Goal: Check status: Check status

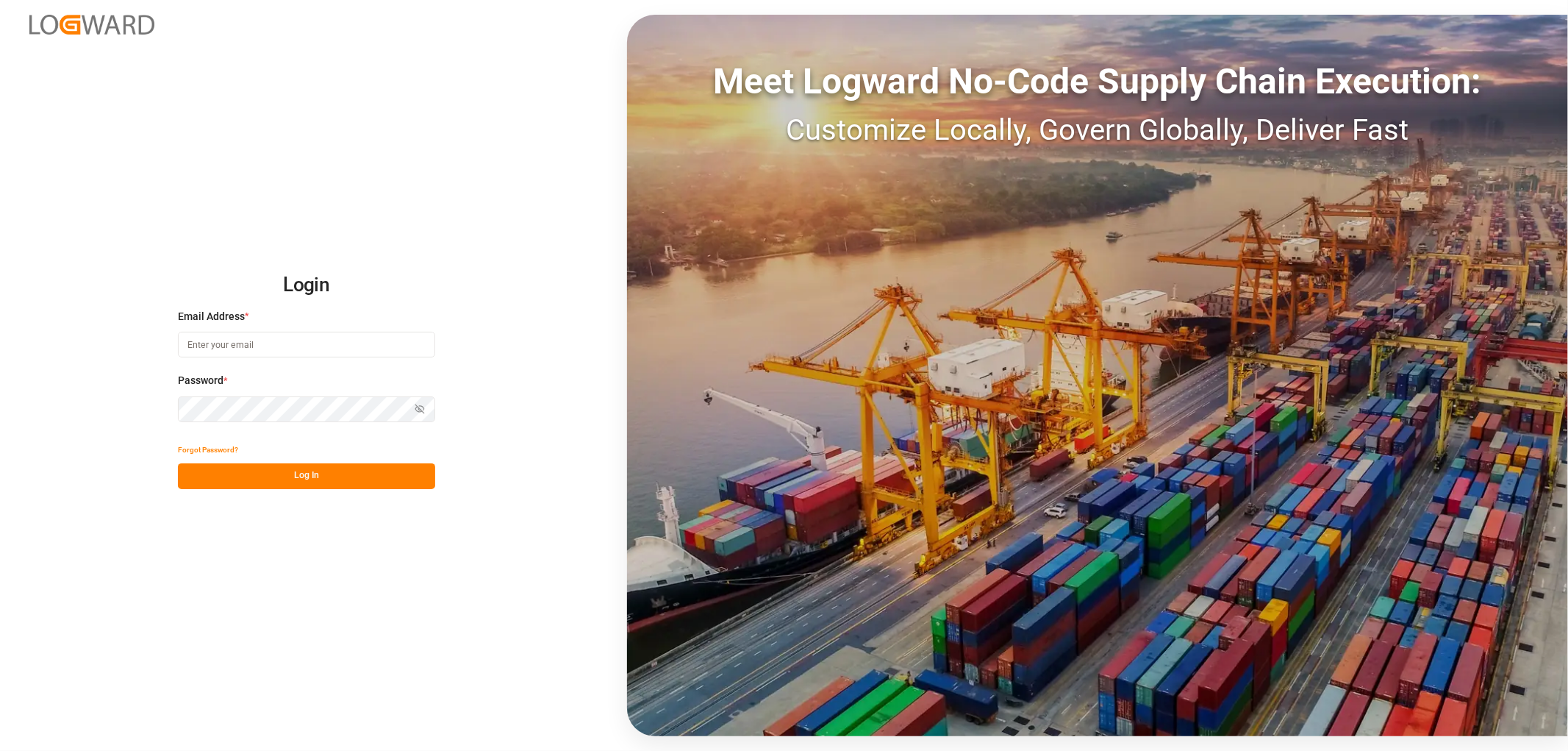
type input "shyamala.mantha@jamindustries.com"
click at [274, 472] on button "Log In" at bounding box center [306, 476] width 257 height 25
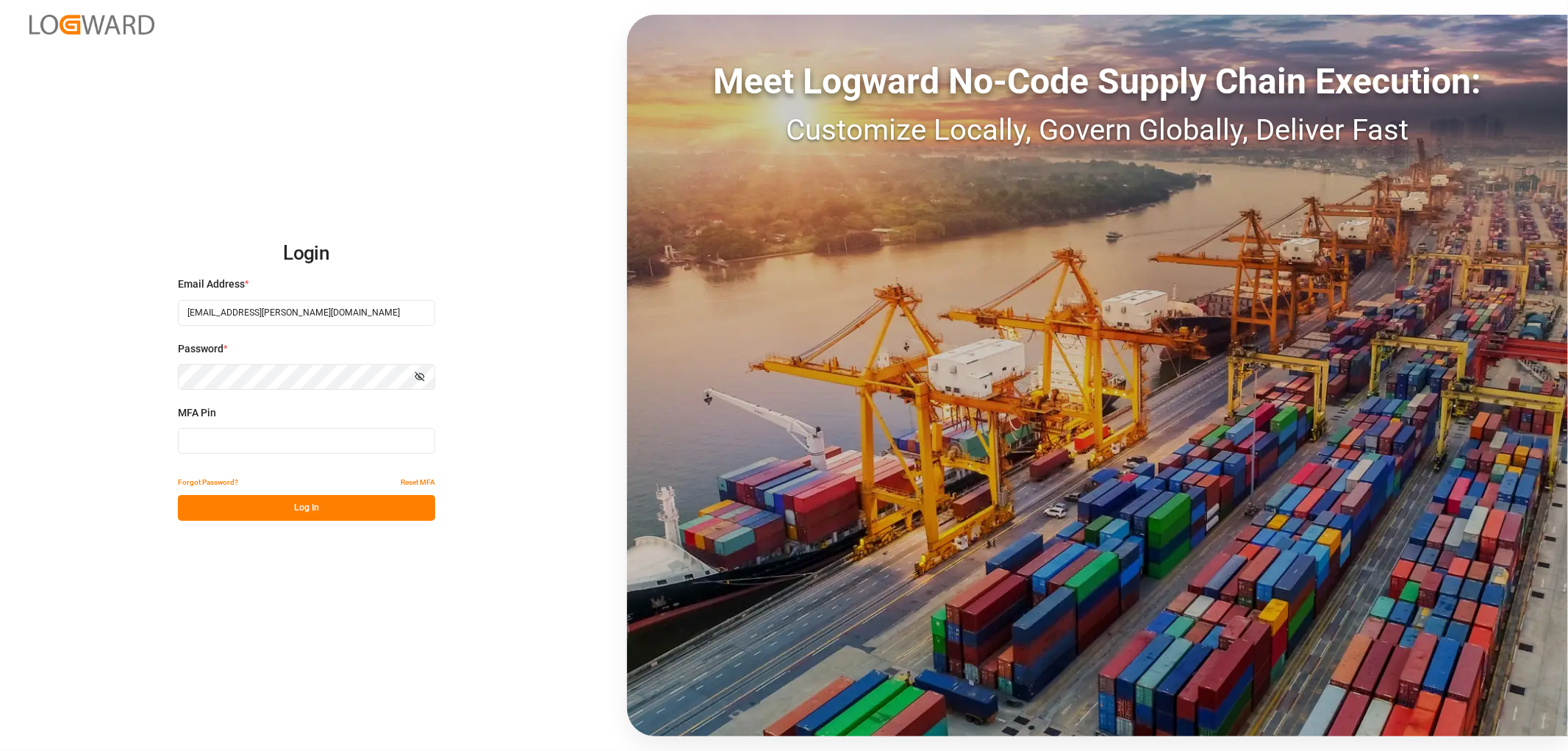
click at [237, 445] on input at bounding box center [306, 440] width 257 height 25
type input "714531"
click at [241, 509] on button "Log In" at bounding box center [306, 508] width 257 height 25
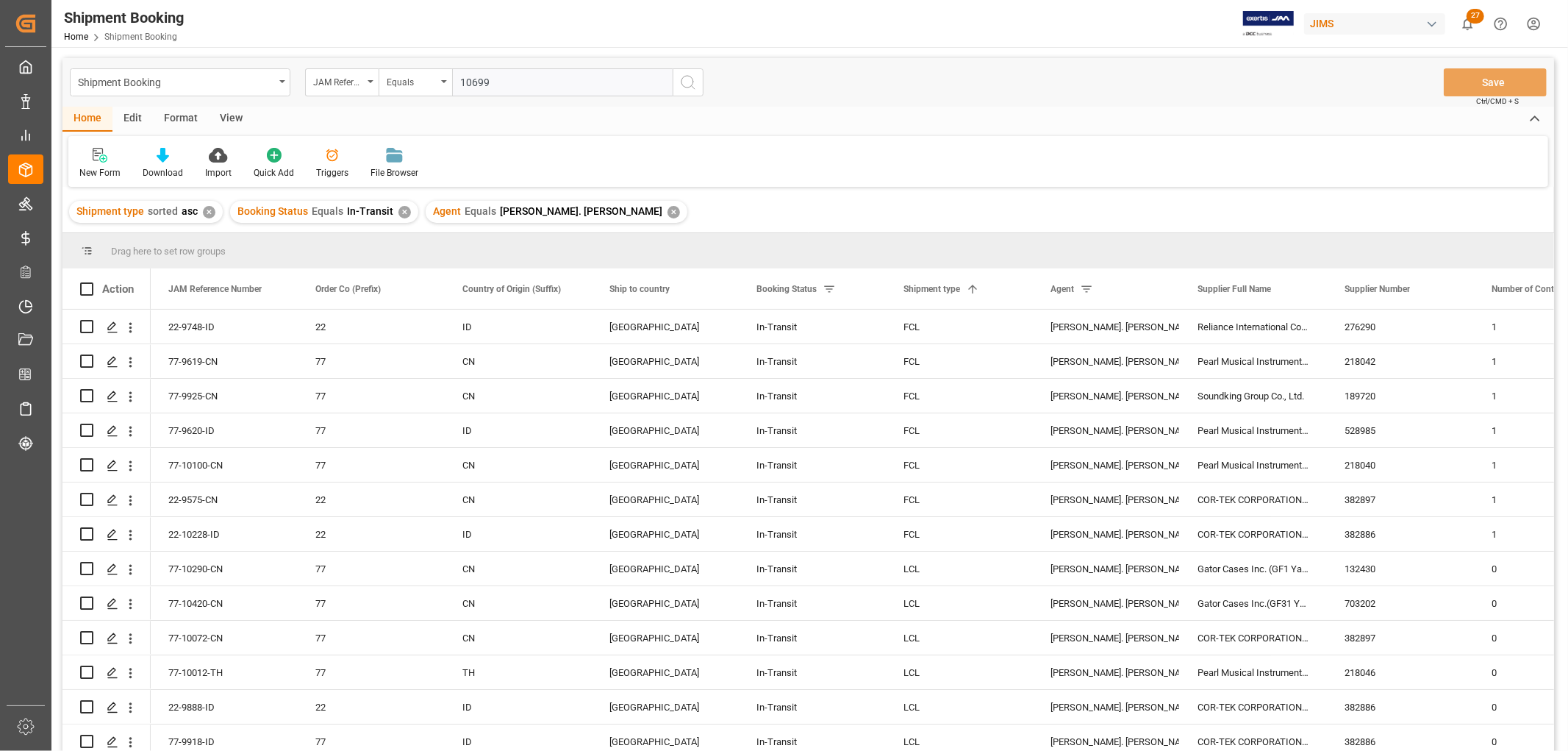
type input "10699"
click at [684, 79] on icon "search button" at bounding box center [688, 83] width 18 height 18
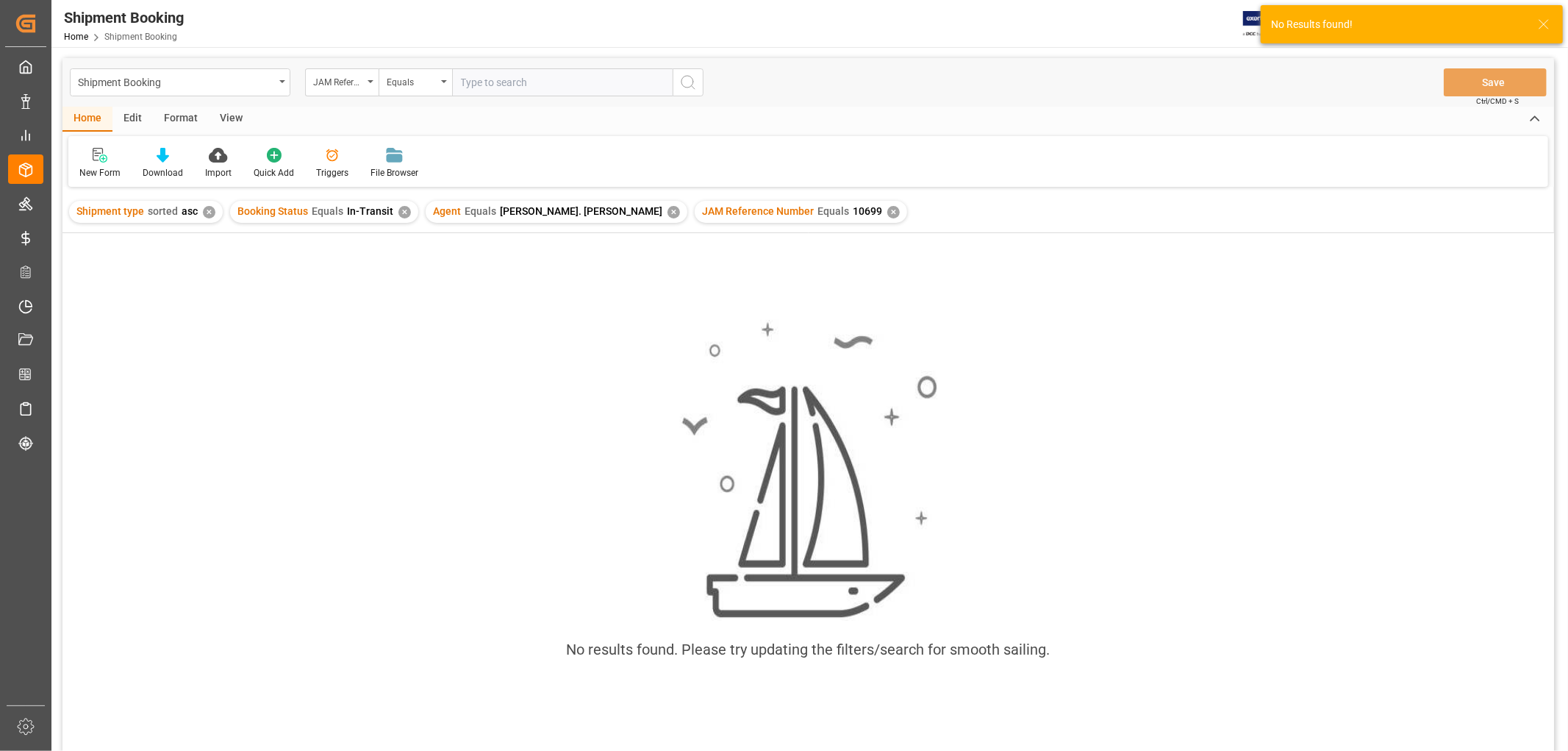
click at [667, 211] on div "✕" at bounding box center [673, 213] width 12 height 12
click at [399, 209] on div "✕" at bounding box center [405, 213] width 12 height 12
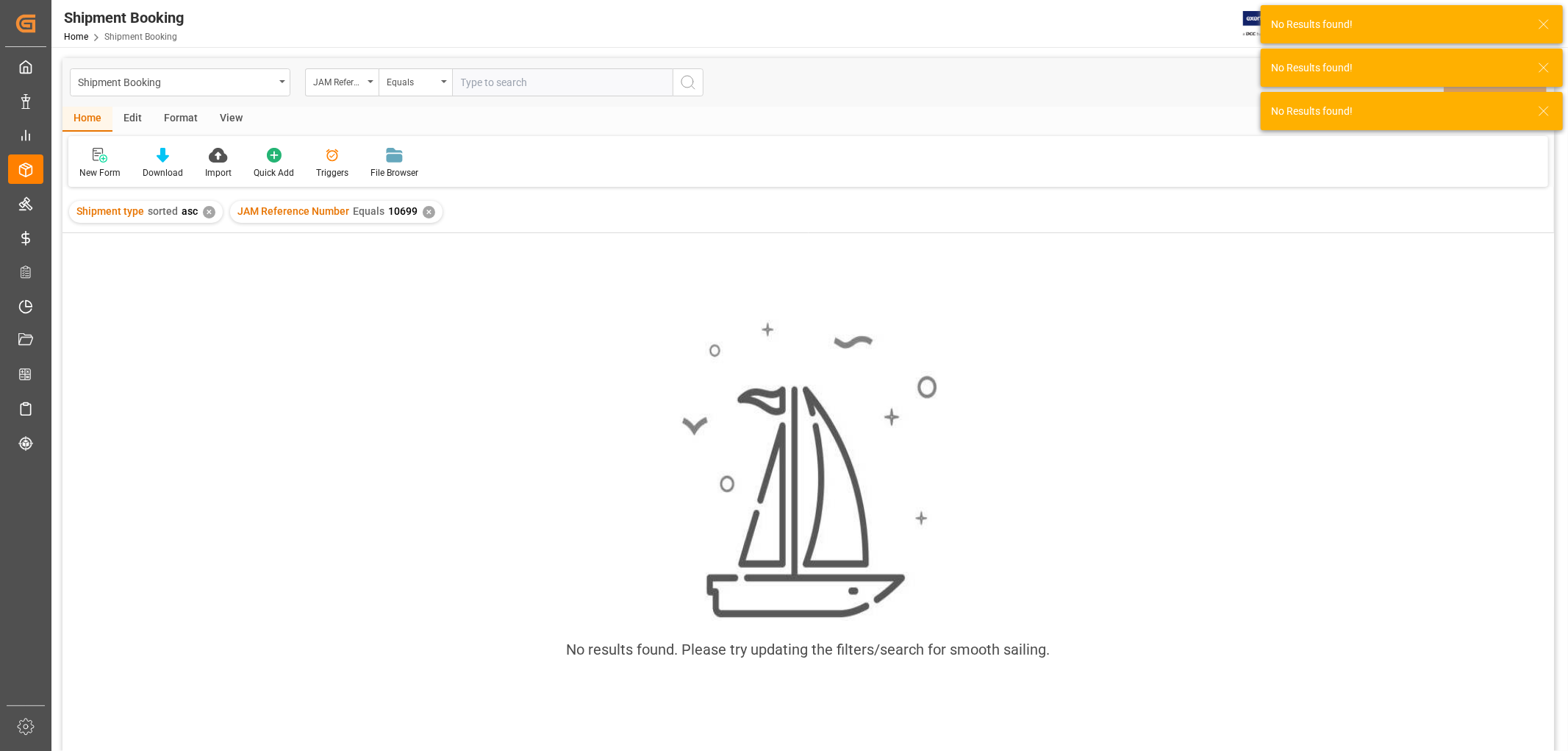
click at [206, 212] on div "✕" at bounding box center [209, 213] width 12 height 12
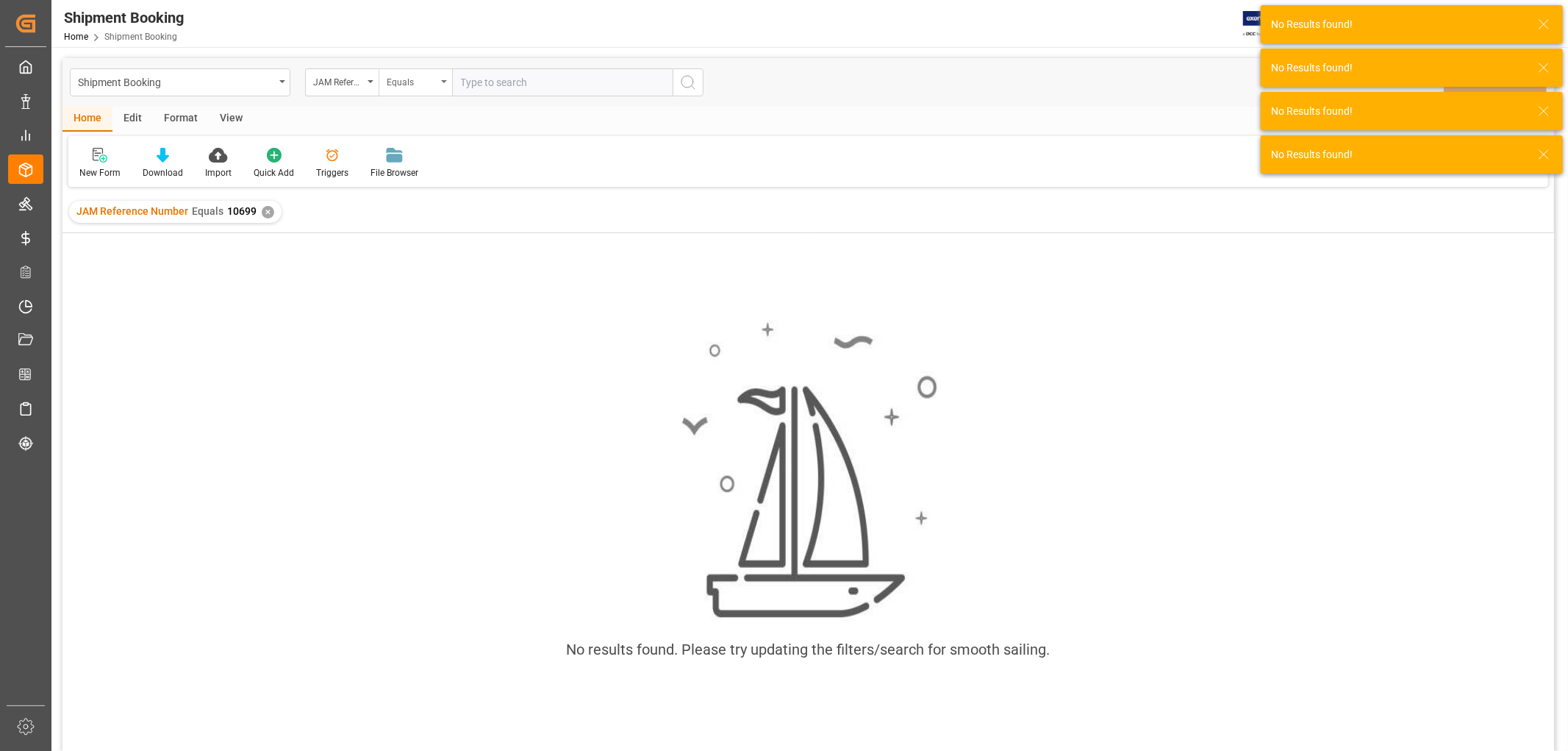
click at [440, 82] on div "Equals" at bounding box center [415, 83] width 74 height 28
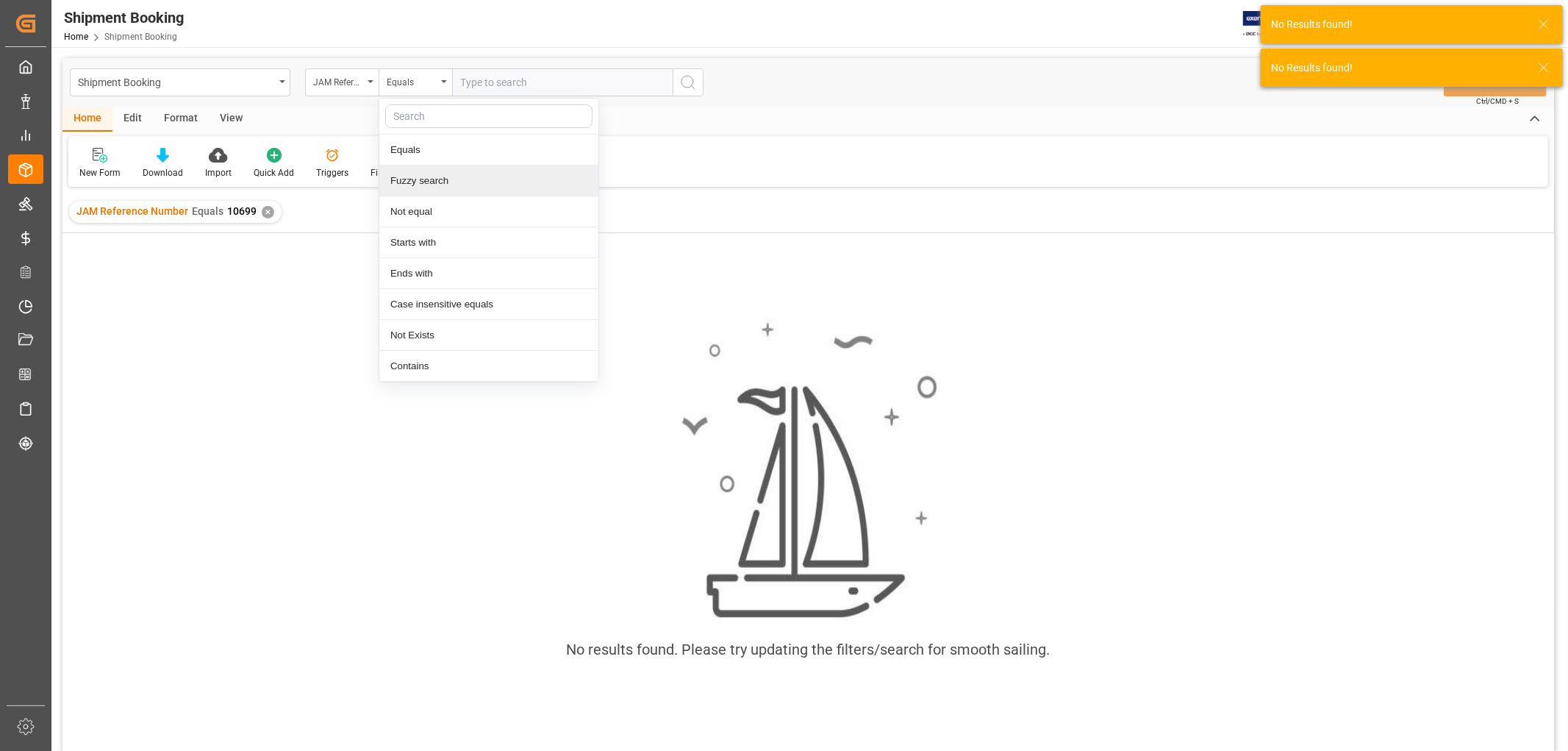
click at [431, 181] on div "Fuzzy search" at bounding box center [489, 180] width 219 height 31
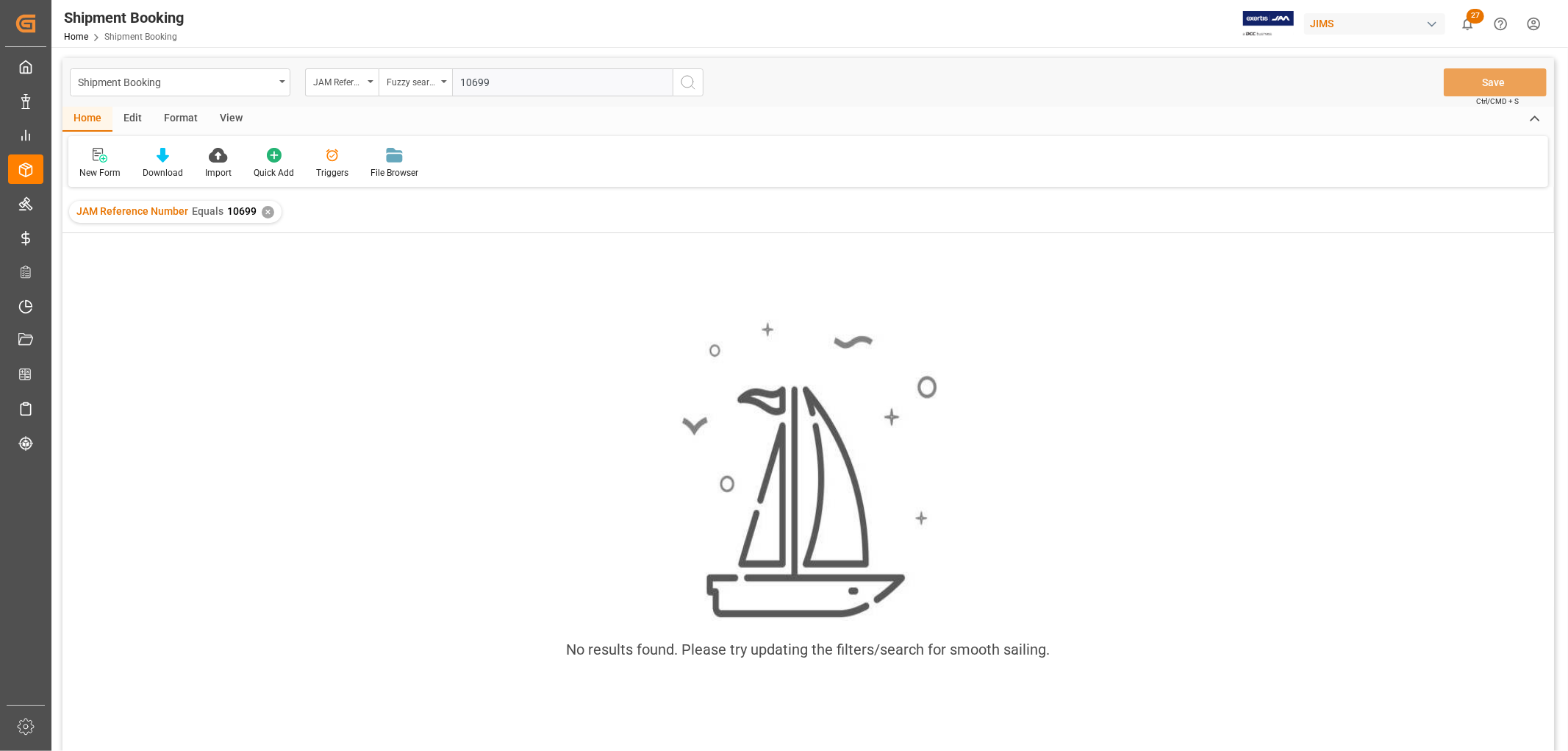
type input "10699"
click at [685, 90] on icon "search button" at bounding box center [688, 83] width 18 height 18
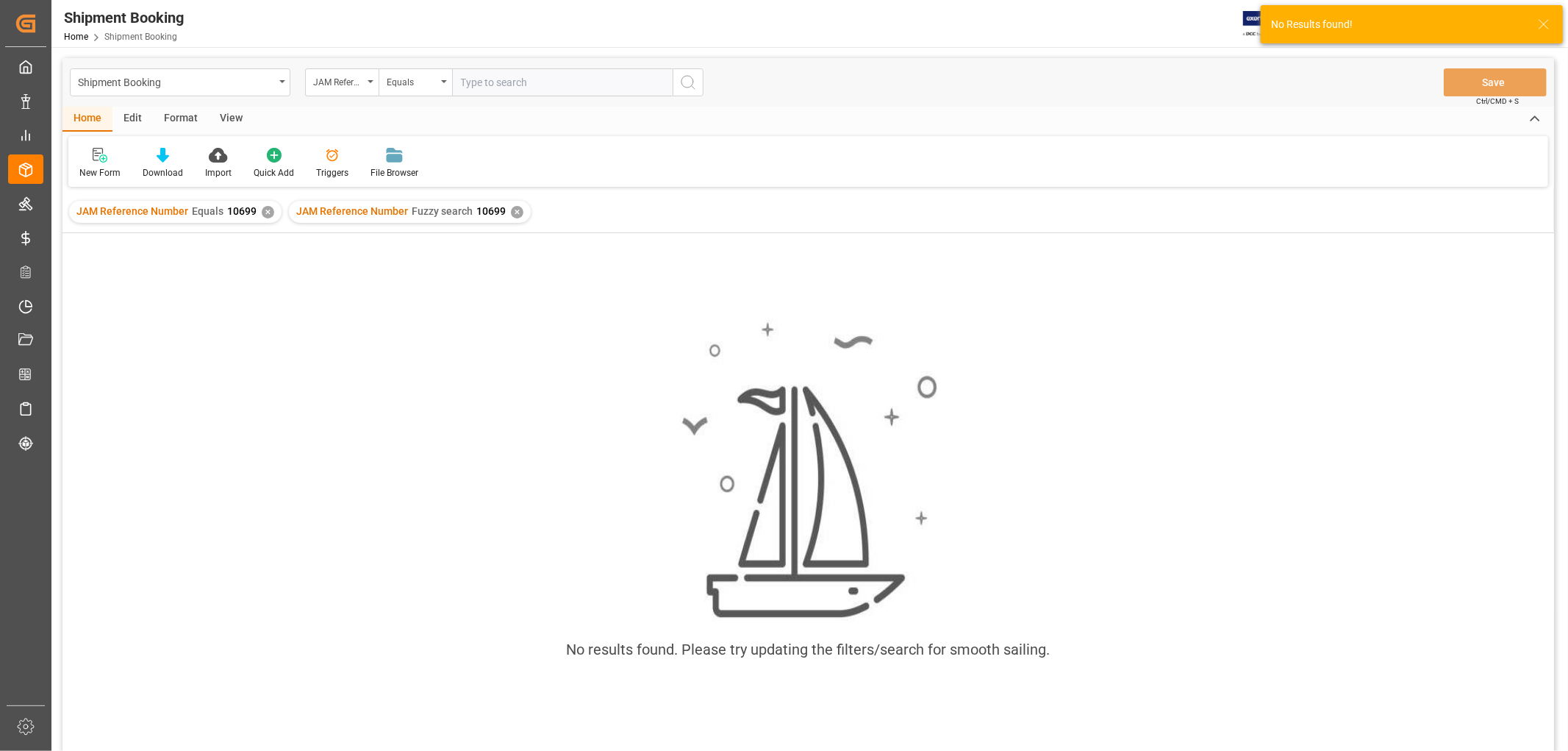
click at [262, 214] on div "✕" at bounding box center [268, 213] width 12 height 12
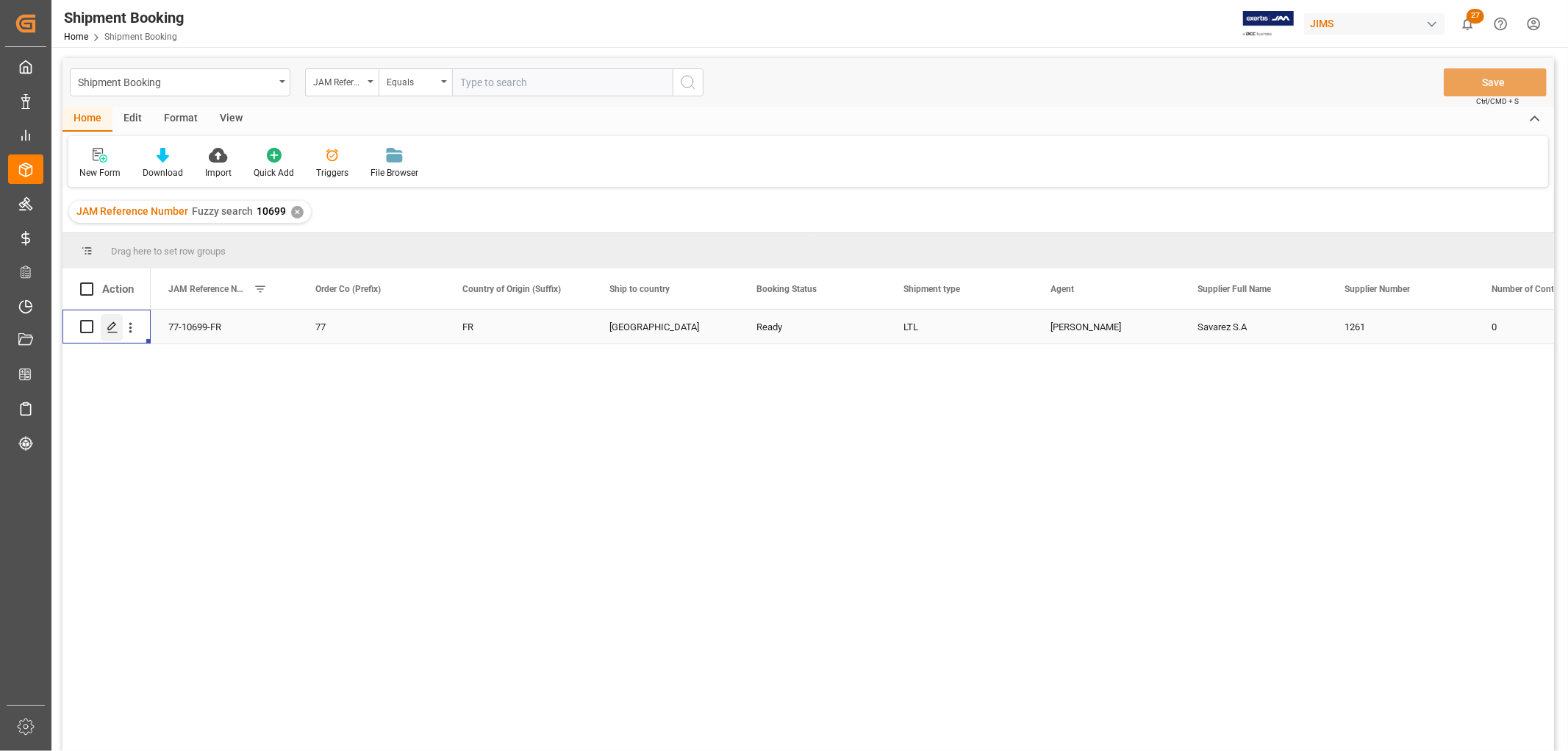
click at [114, 329] on icon "Press SPACE to select this row." at bounding box center [111, 327] width 11 height 11
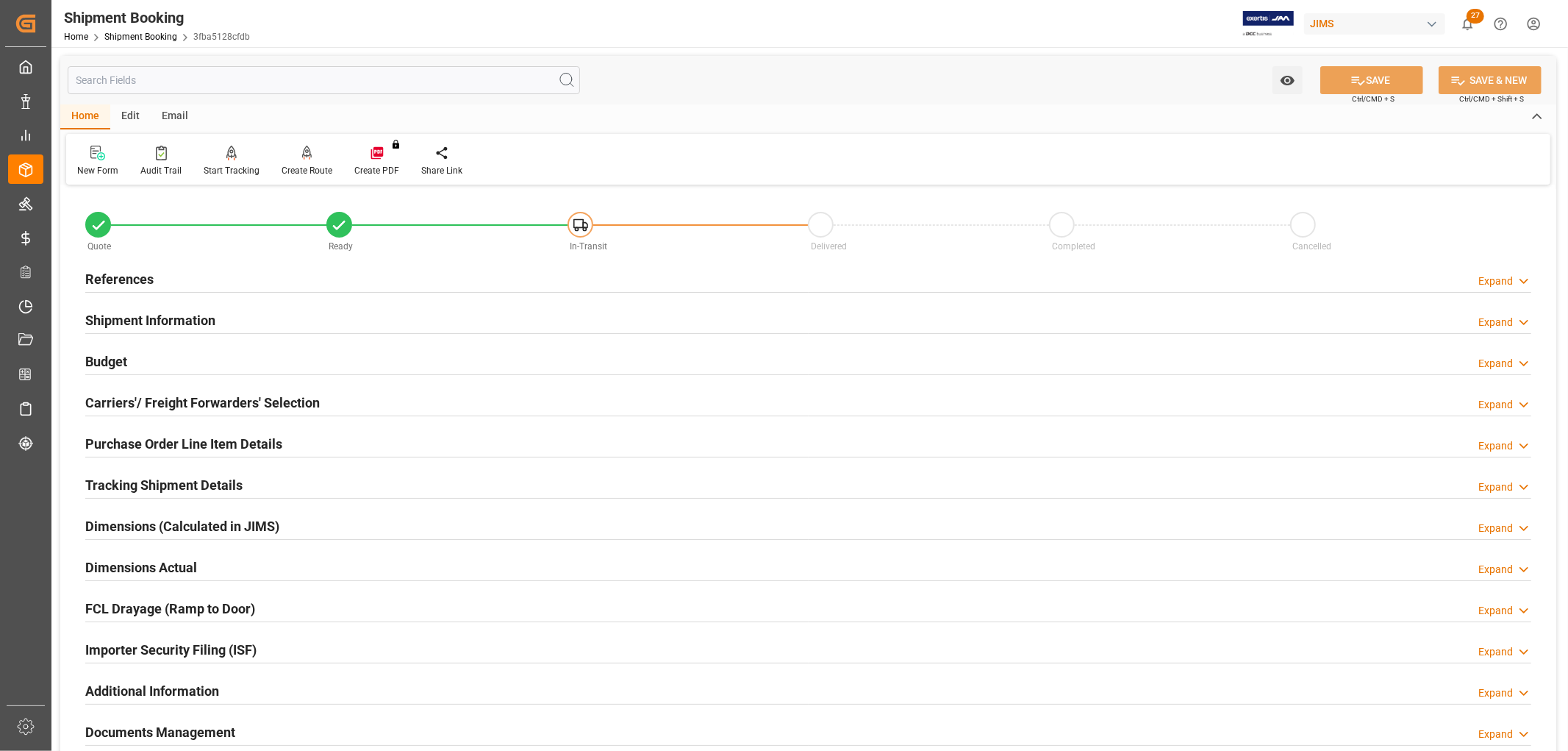
click at [119, 277] on h2 "References" at bounding box center [119, 279] width 68 height 20
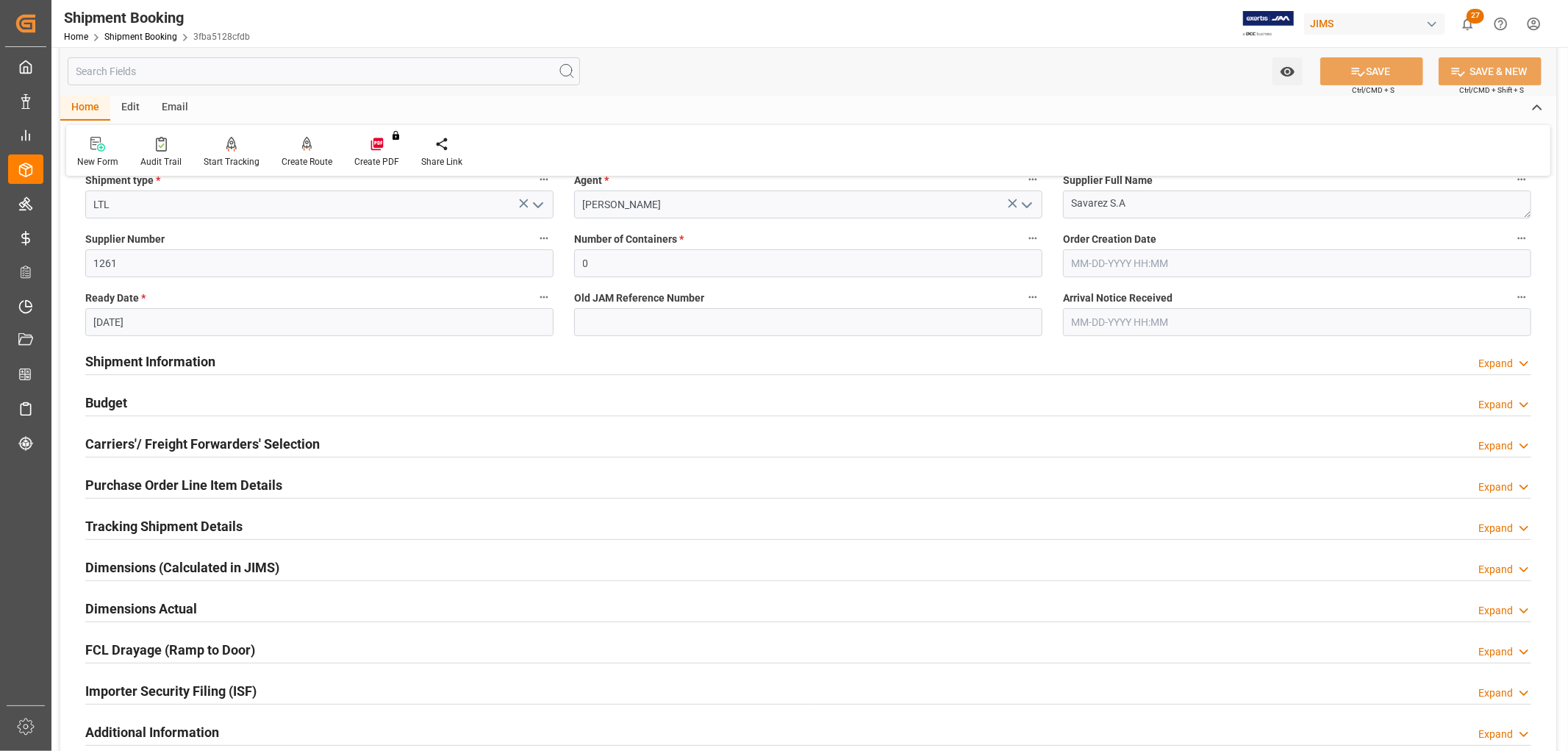
scroll to position [408, 0]
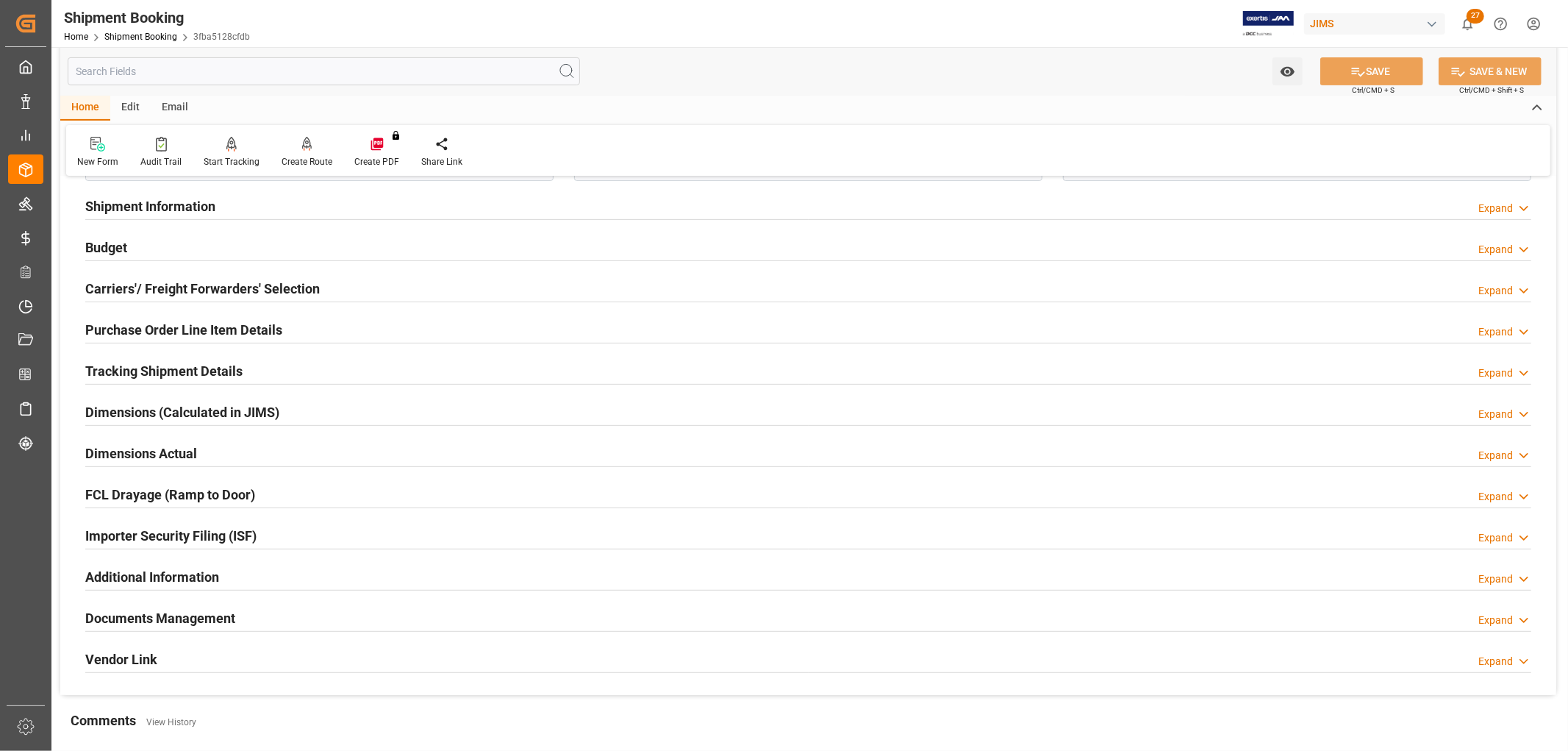
click at [112, 372] on h2 "Tracking Shipment Details" at bounding box center [163, 371] width 157 height 20
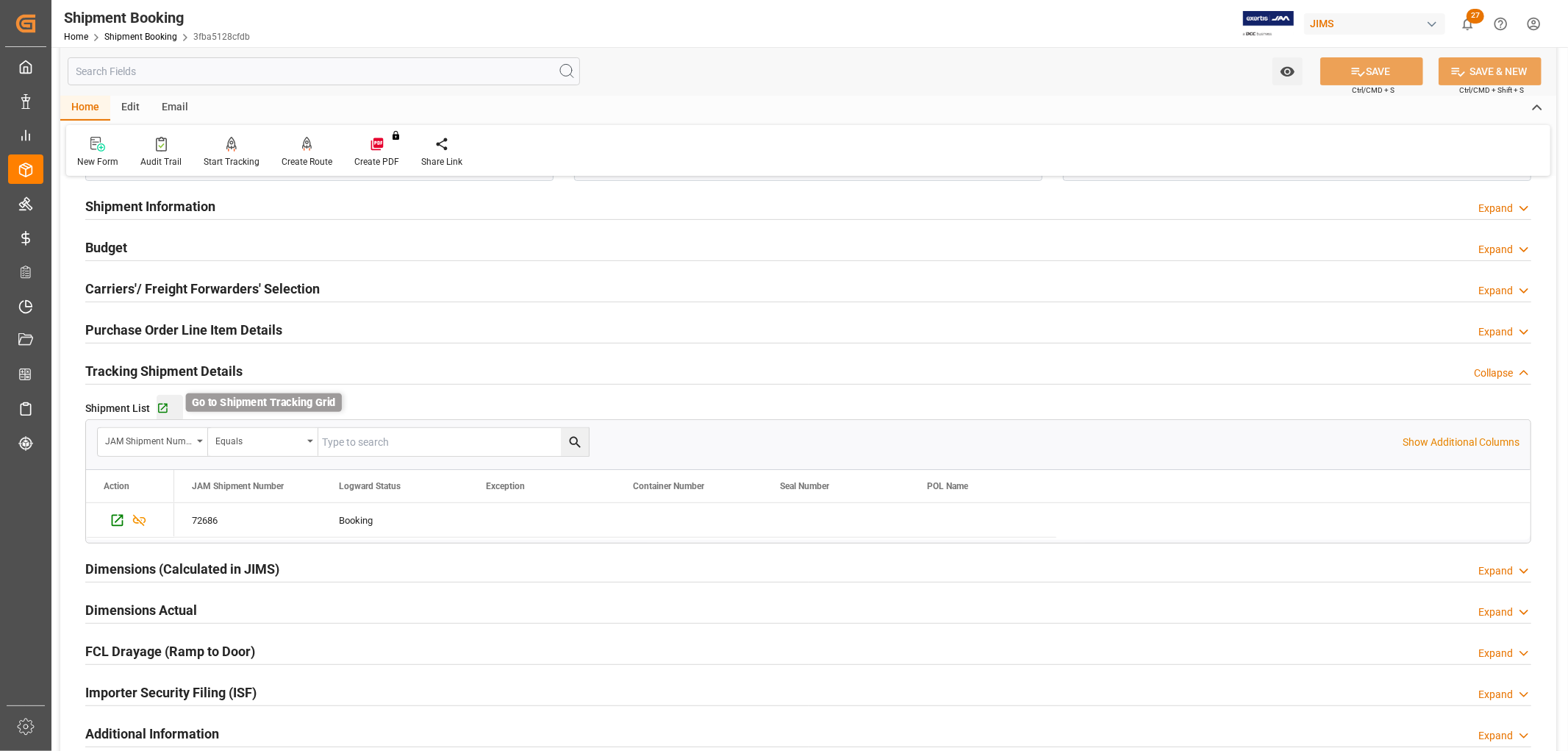
click at [161, 410] on icon "button" at bounding box center [162, 408] width 12 height 12
click at [147, 30] on div "Home Shipment Booking 3fba5128cfdb" at bounding box center [157, 37] width 186 height 16
click at [161, 34] on link "Shipment Booking" at bounding box center [140, 37] width 73 height 11
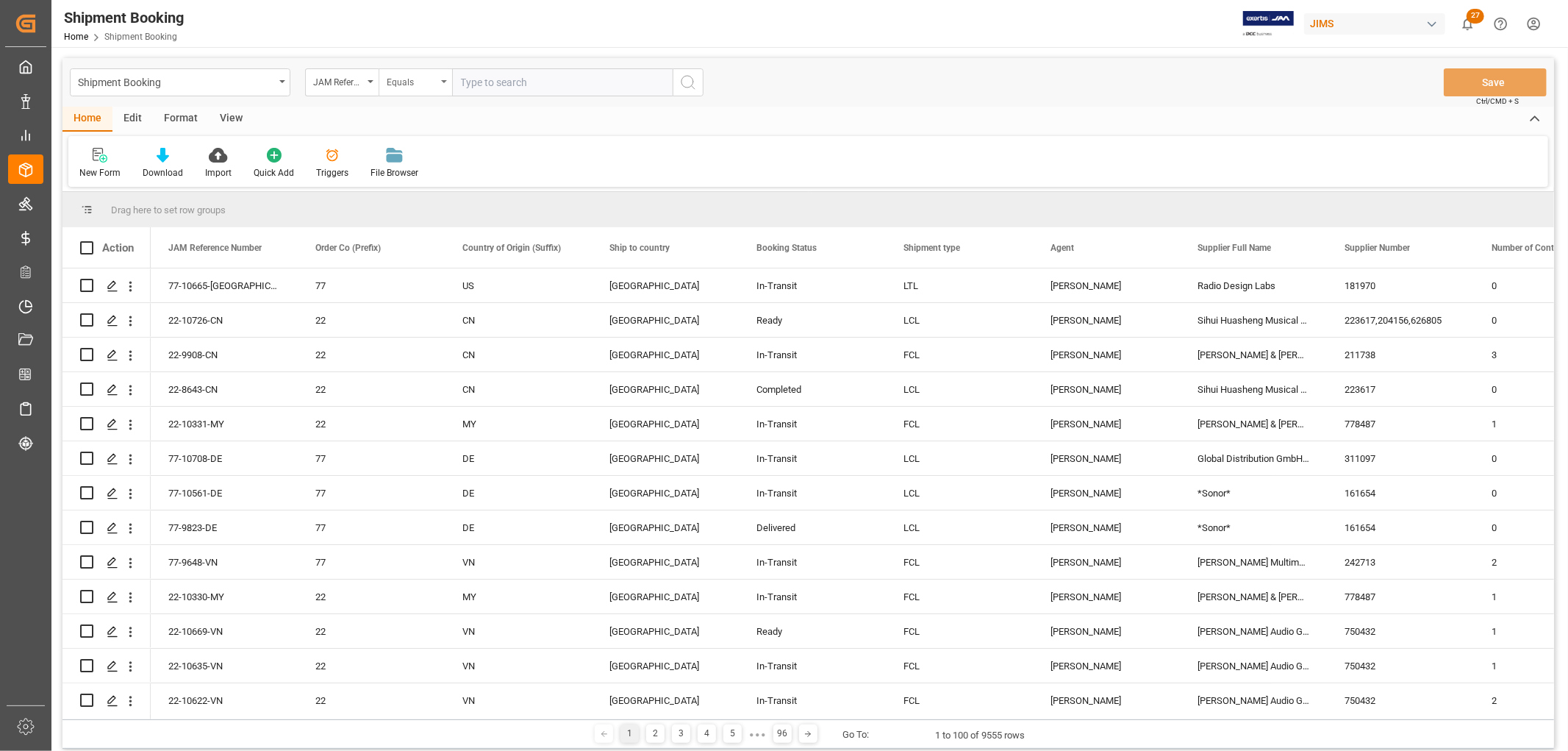
click at [446, 87] on div "Equals" at bounding box center [415, 83] width 74 height 28
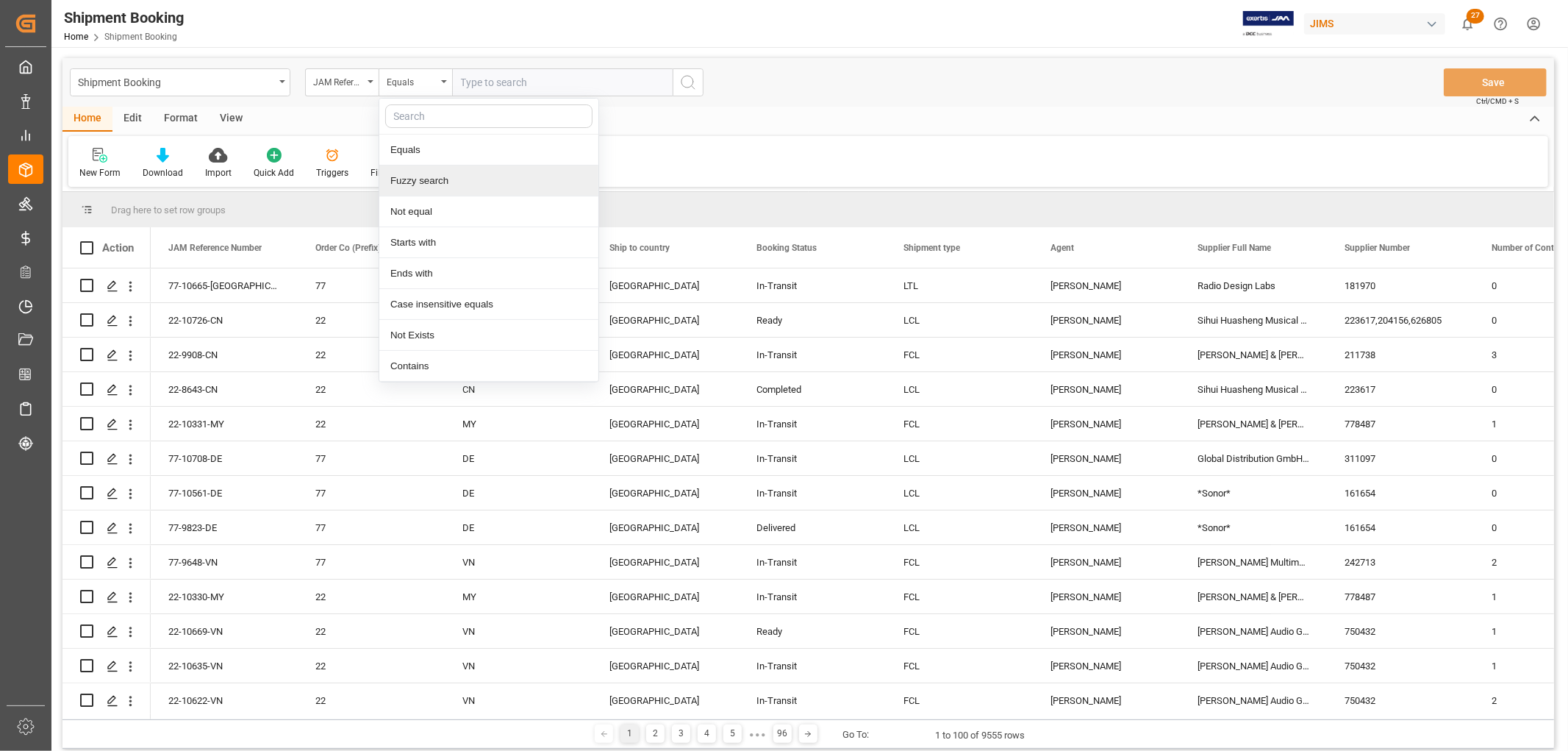
click at [427, 181] on div "Fuzzy search" at bounding box center [489, 180] width 219 height 31
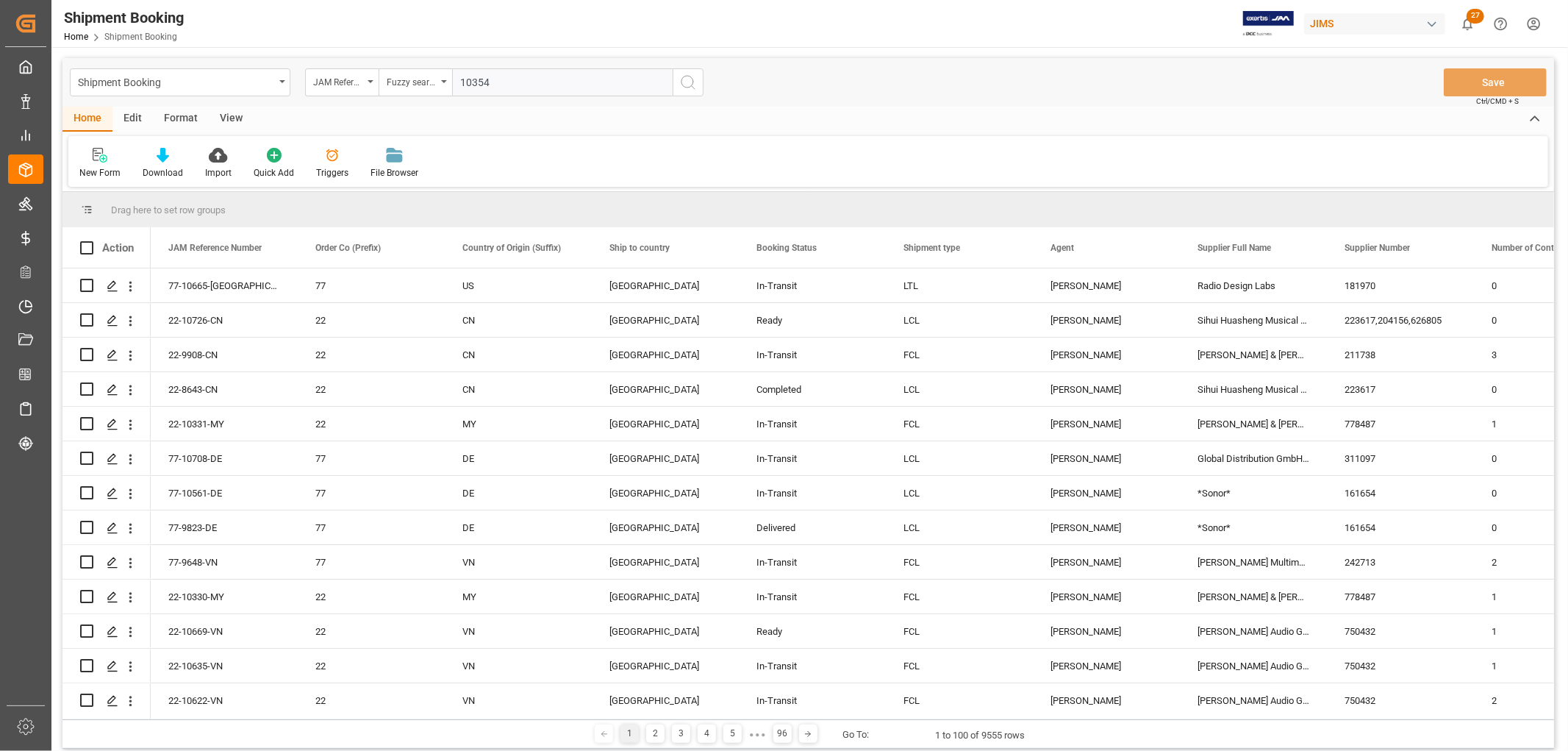
type input "10354"
click at [694, 83] on icon "search button" at bounding box center [688, 83] width 18 height 18
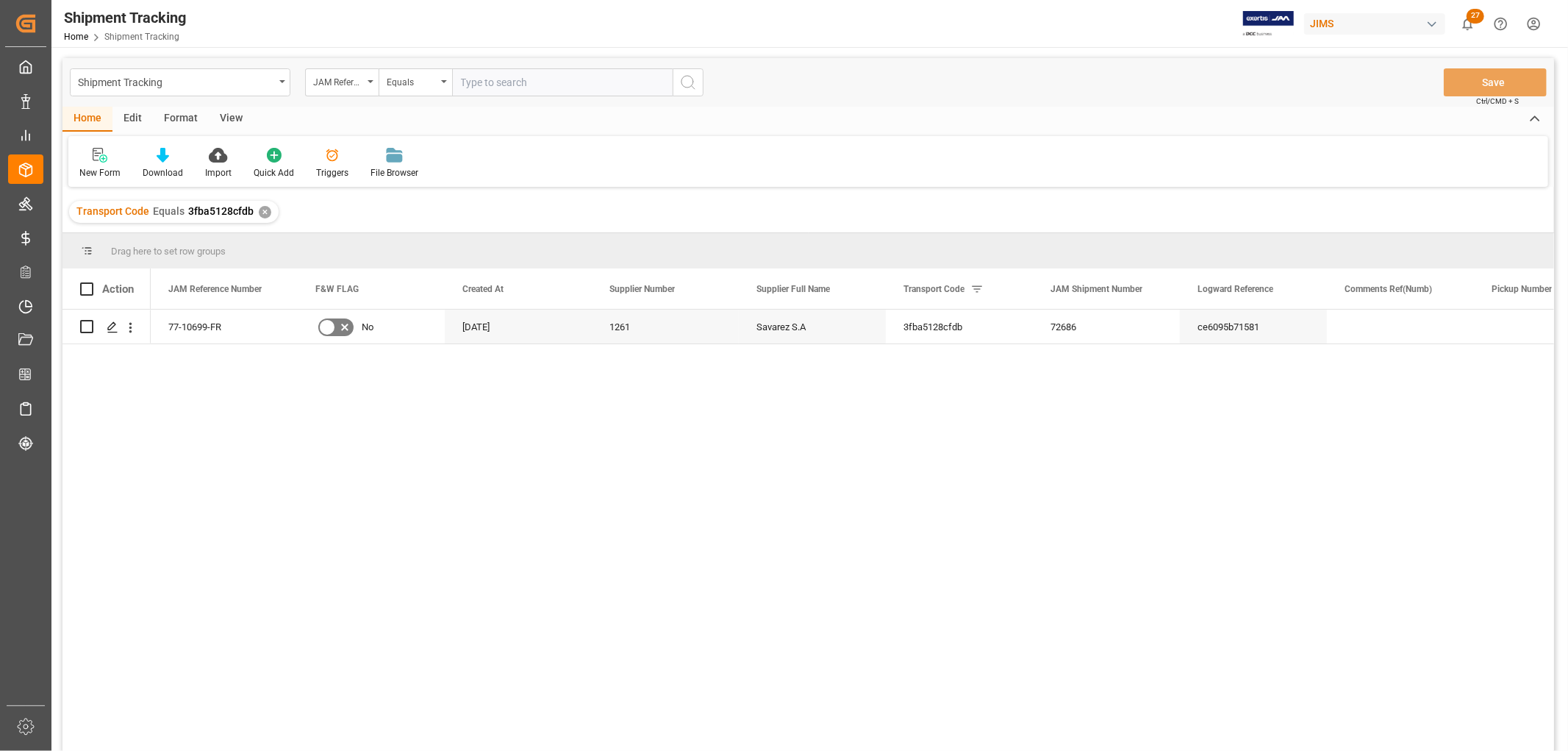
click at [235, 113] on div "View" at bounding box center [231, 119] width 45 height 25
click at [105, 161] on div at bounding box center [93, 155] width 29 height 16
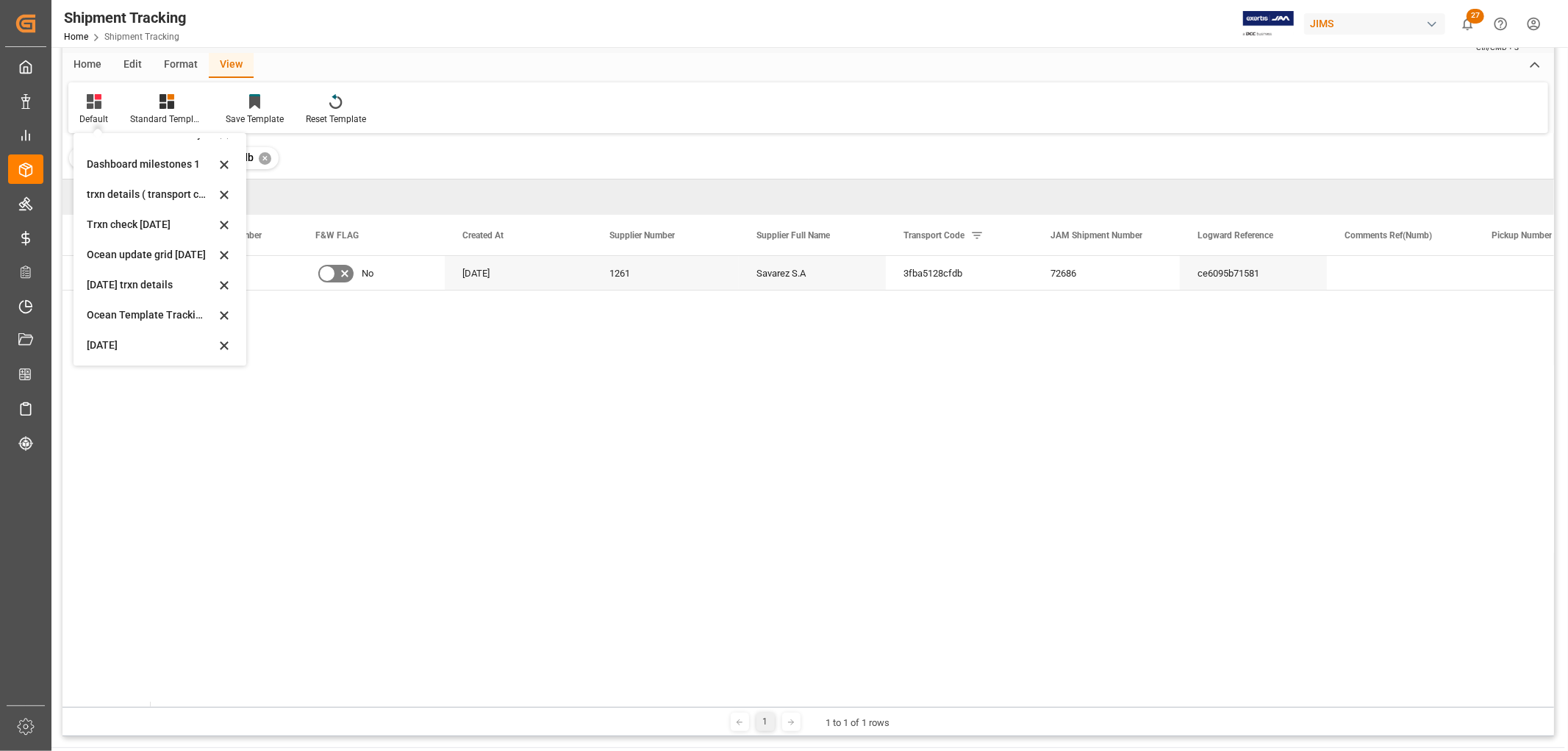
scroll to position [82, 0]
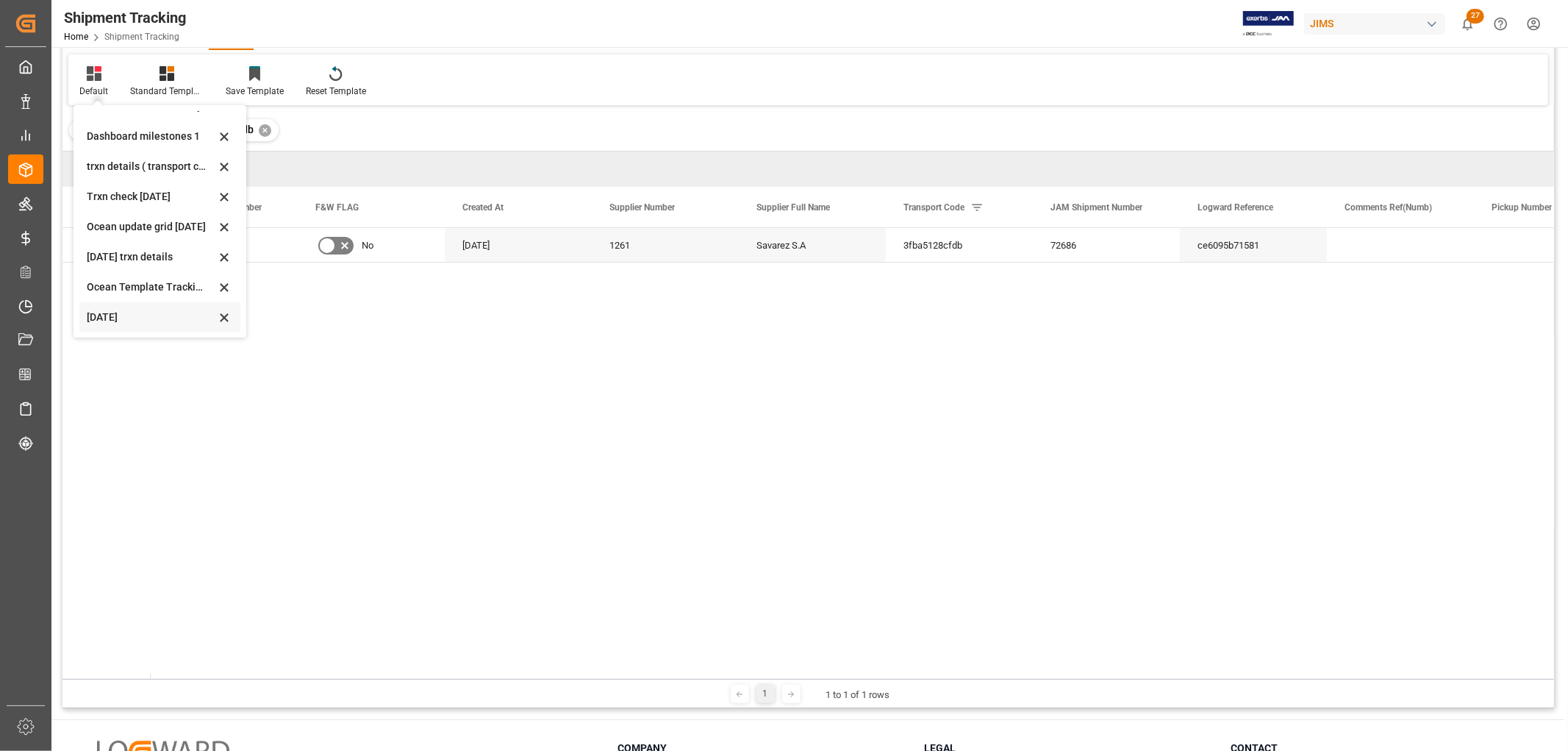
click at [102, 317] on div "[DATE]" at bounding box center [151, 318] width 129 height 16
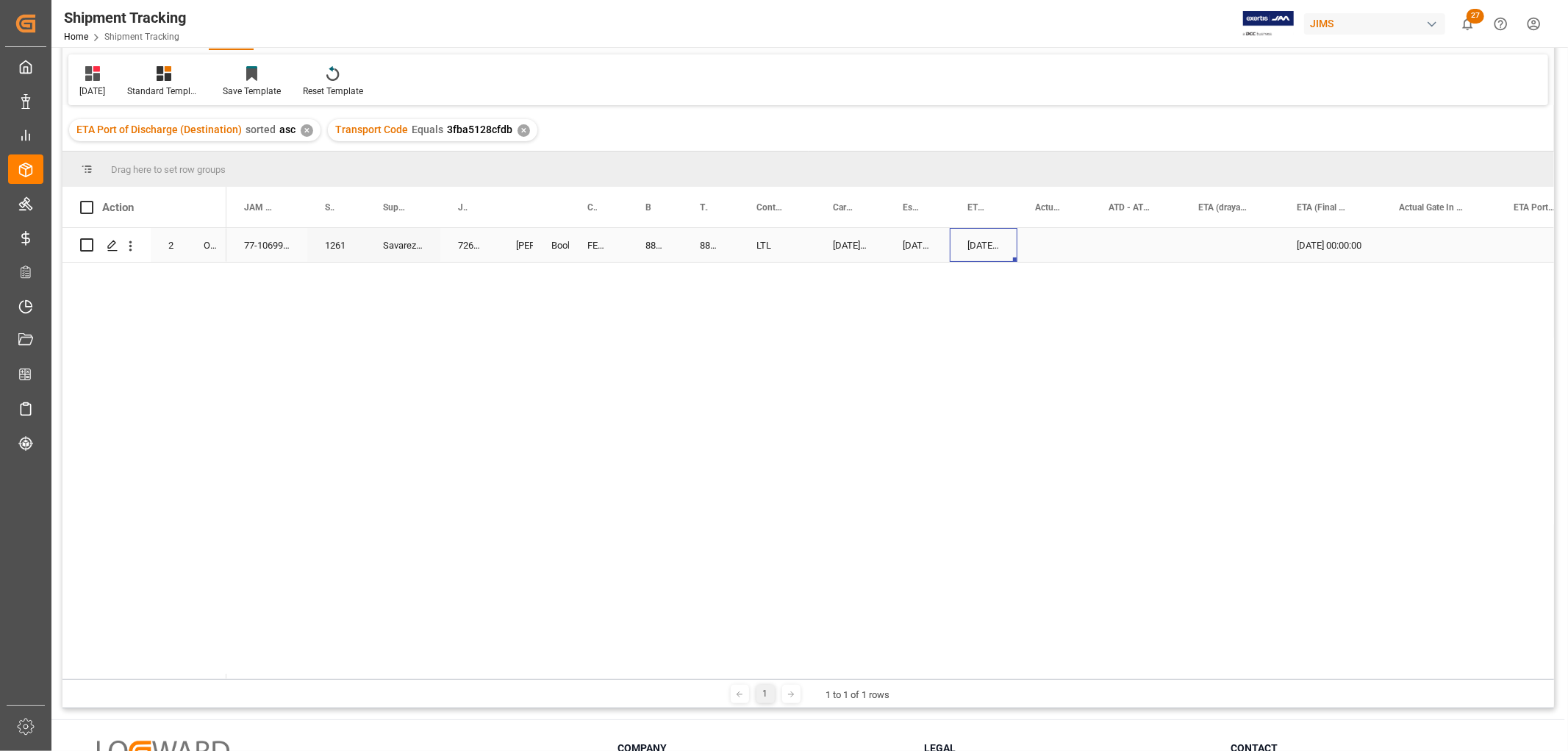
click at [978, 247] on div "[DATE] 00:00:00" at bounding box center [983, 245] width 68 height 34
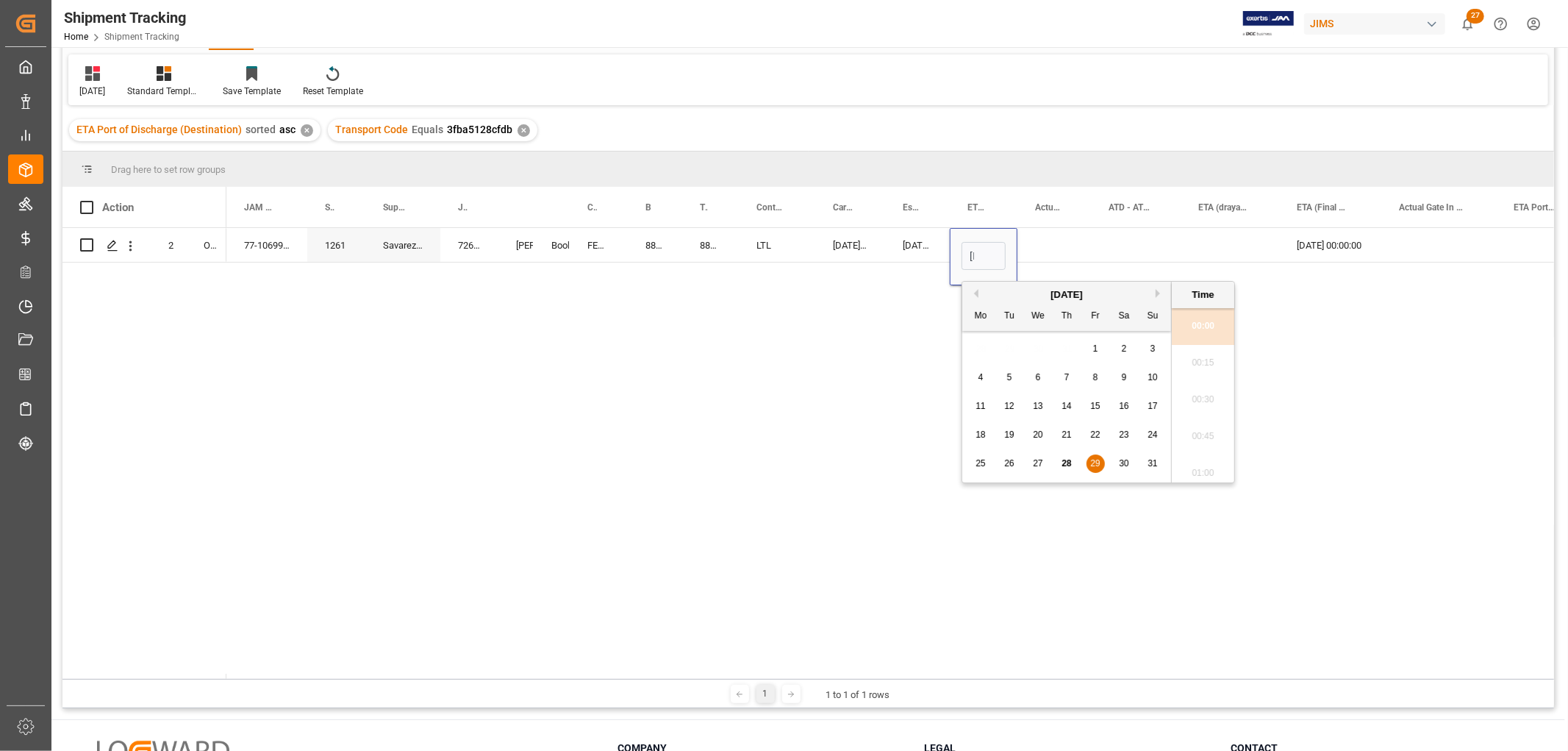
click at [1156, 295] on button "Next Month" at bounding box center [1161, 293] width 9 height 9
click at [984, 379] on div "8" at bounding box center [981, 378] width 18 height 18
type input "[DATE] 00:00"
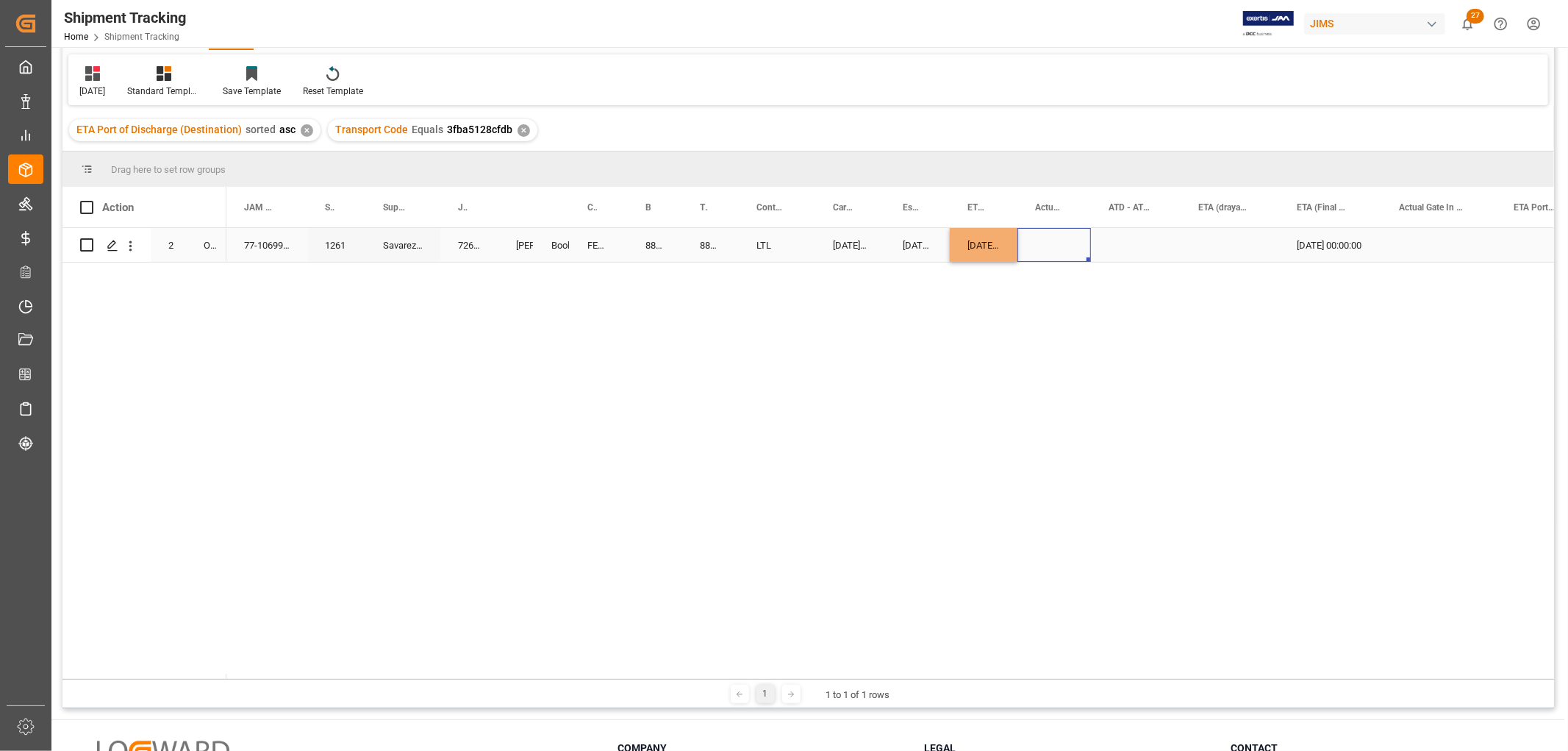
click at [1061, 247] on div "Press SPACE to select this row." at bounding box center [1054, 245] width 74 height 34
click at [908, 243] on div "[DATE] 00:00:00" at bounding box center [917, 245] width 65 height 34
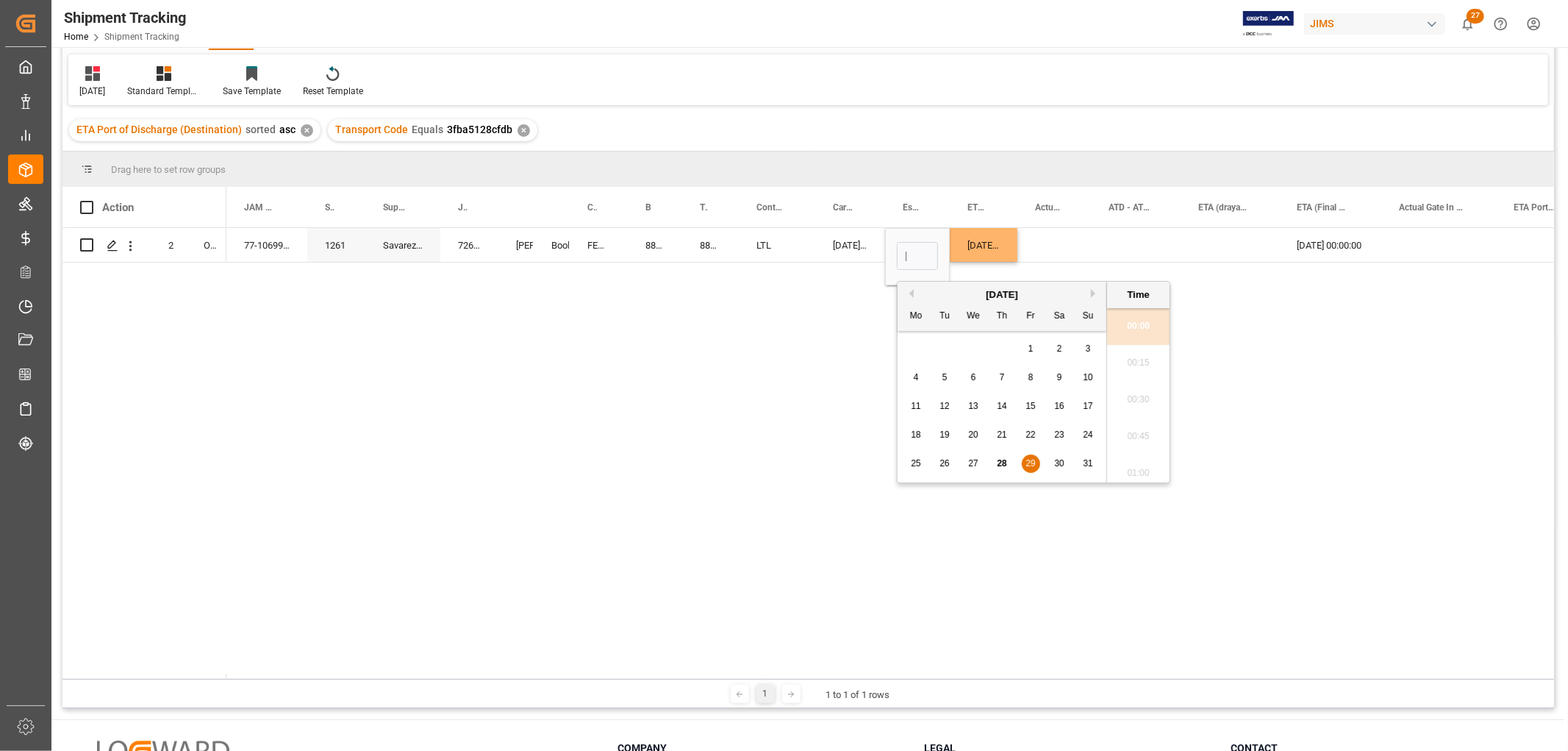
click at [1093, 297] on button "Next Month" at bounding box center [1096, 293] width 9 height 9
click at [916, 381] on span "8" at bounding box center [917, 378] width 5 height 11
type input "[DATE] 00:00"
click at [1067, 238] on div "Press SPACE to select this row." at bounding box center [1054, 245] width 74 height 34
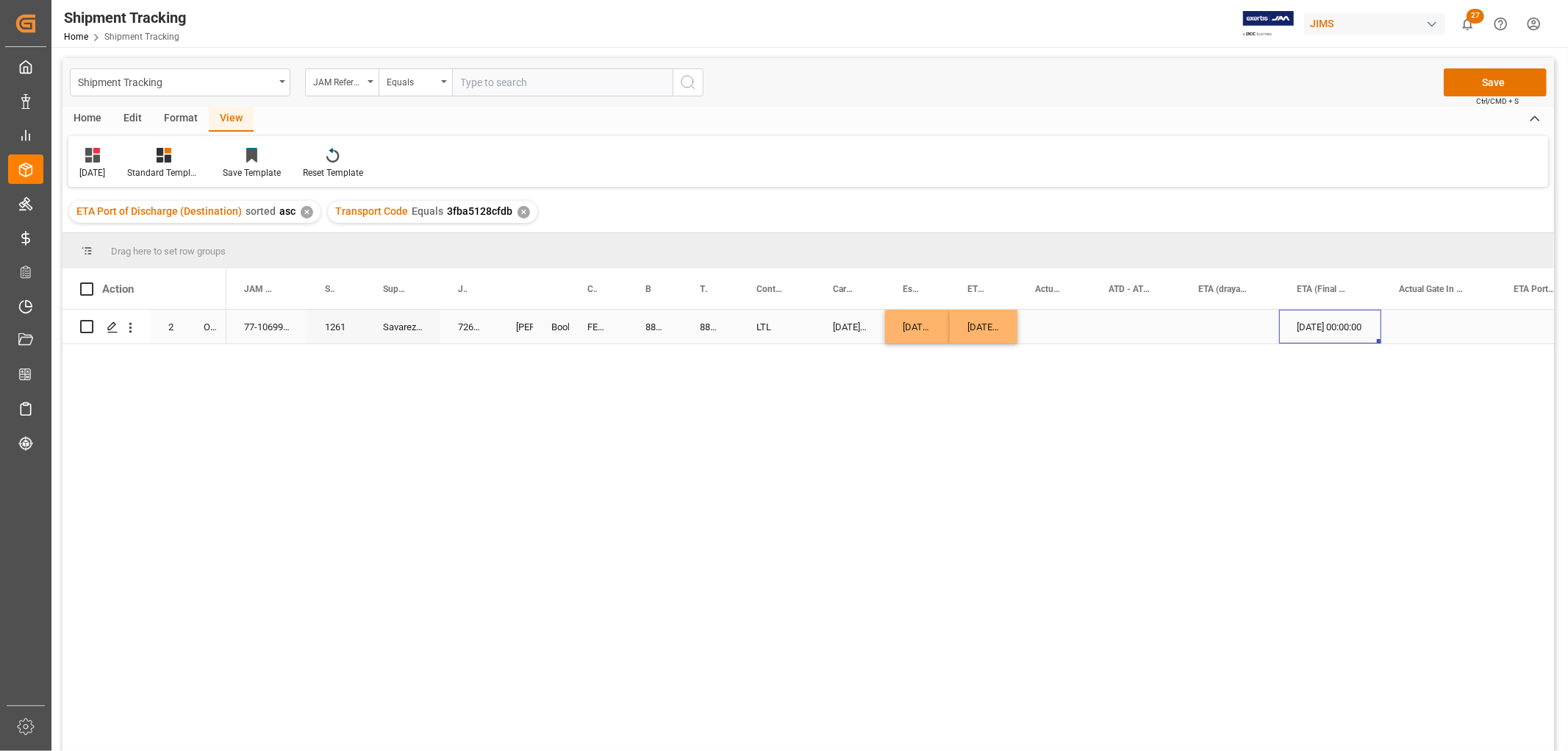
click at [1315, 321] on div "[DATE] 00:00:00" at bounding box center [1330, 327] width 102 height 34
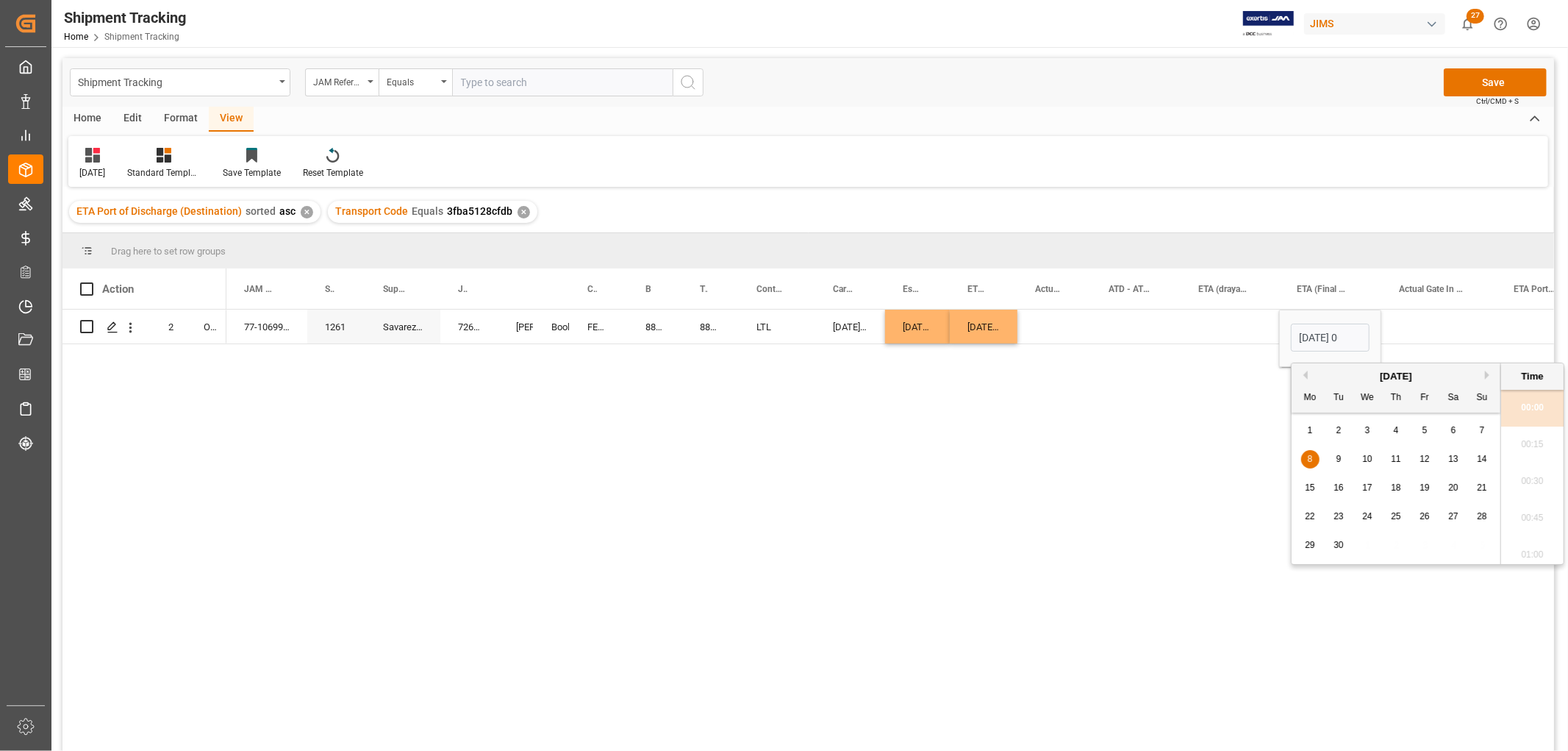
click at [1337, 491] on span "16" at bounding box center [1338, 487] width 10 height 11
type input "[DATE] 00:00"
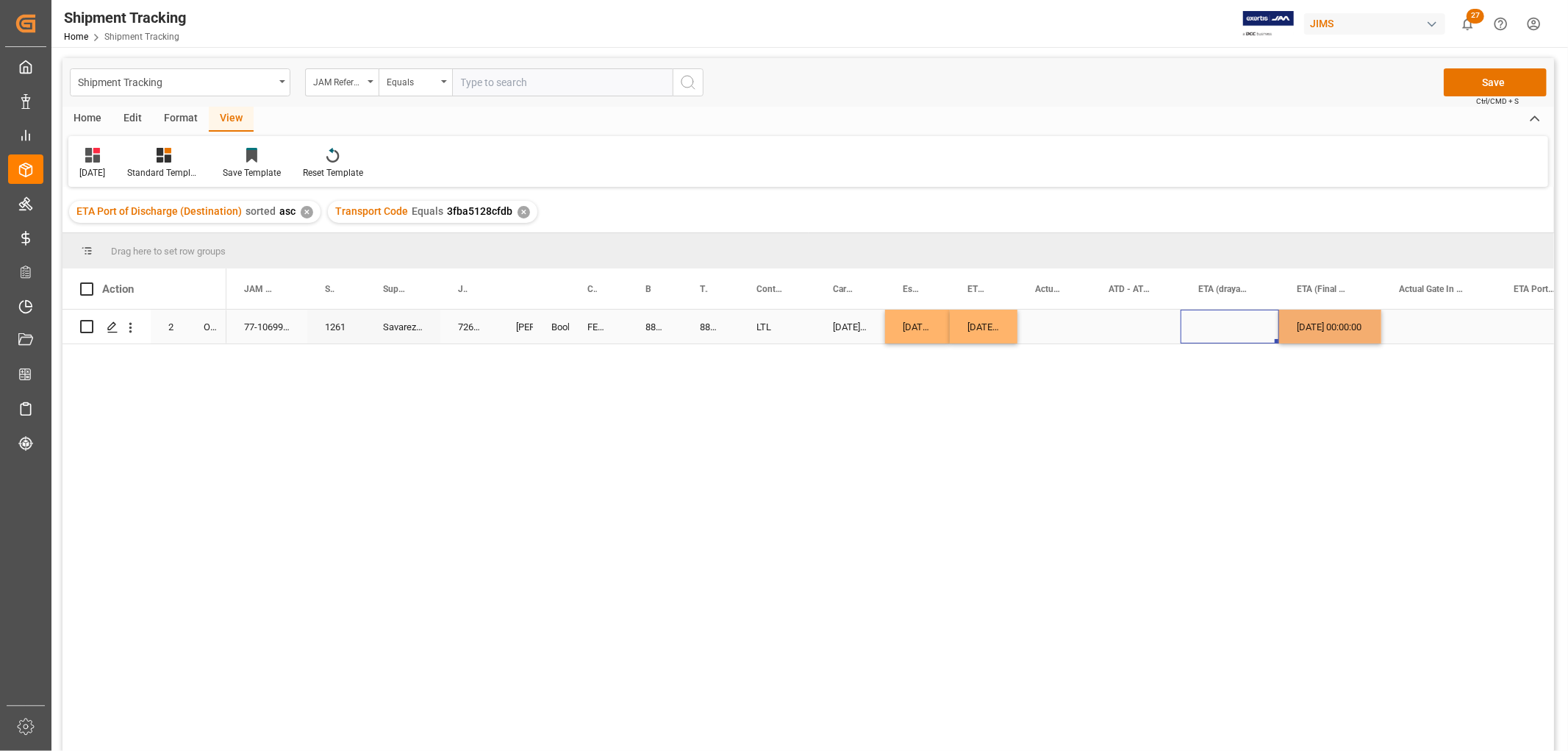
click at [1218, 321] on div "Press SPACE to select this row." at bounding box center [1230, 327] width 98 height 34
click at [1492, 79] on button "Save" at bounding box center [1495, 83] width 103 height 28
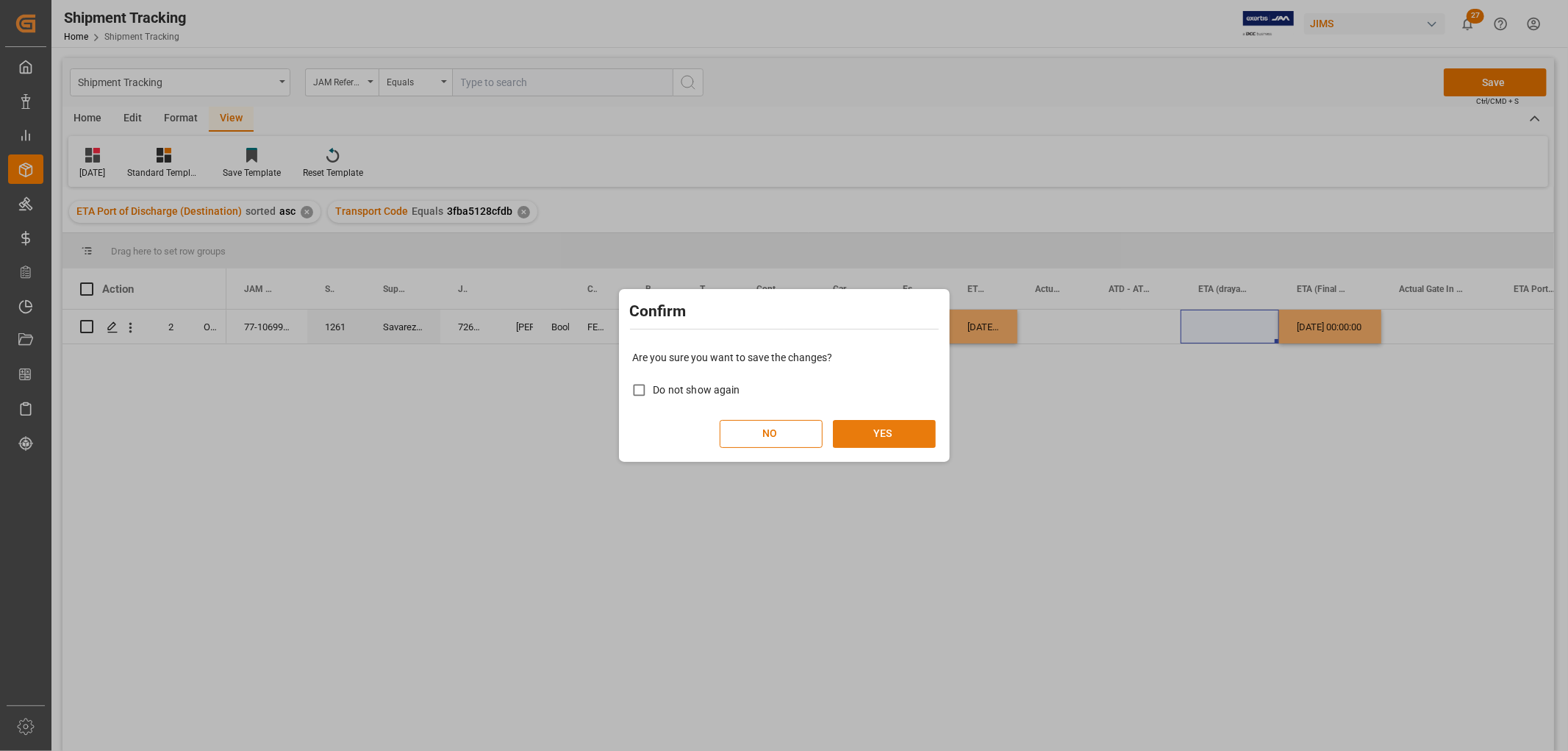
click at [885, 422] on button "YES" at bounding box center [884, 434] width 103 height 28
